Goal: Navigation & Orientation: Go to known website

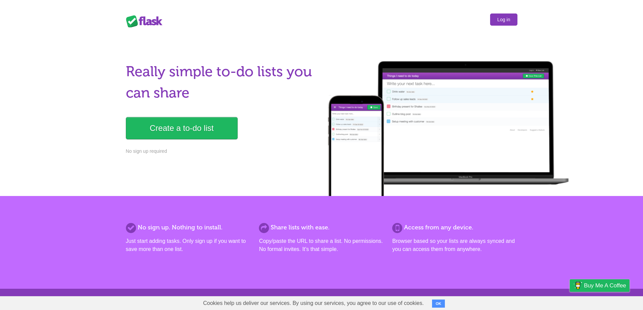
click at [504, 17] on link "Log in" at bounding box center [503, 19] width 27 height 12
